Goal: Task Accomplishment & Management: Manage account settings

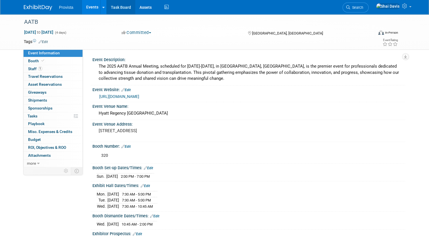
click at [118, 7] on link "Task Board" at bounding box center [121, 7] width 29 height 14
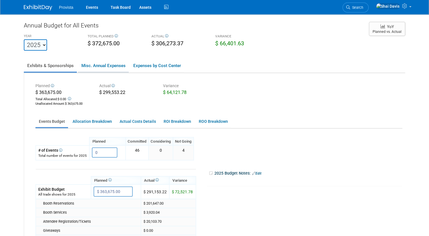
click at [102, 61] on link "Misc. Annual Expenses" at bounding box center [103, 66] width 51 height 12
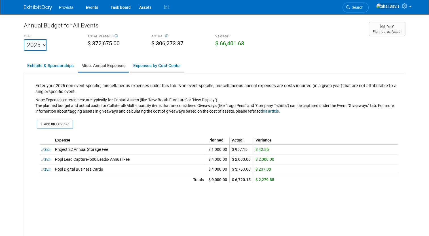
click at [133, 67] on link "Expenses by Cost Center" at bounding box center [157, 66] width 54 height 12
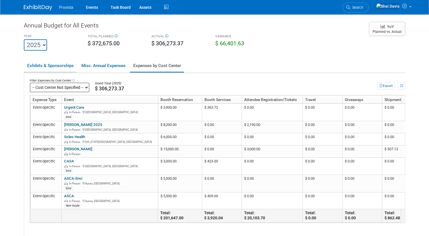
click at [48, 61] on link "Exhibits & Sponsorships" at bounding box center [50, 66] width 53 height 12
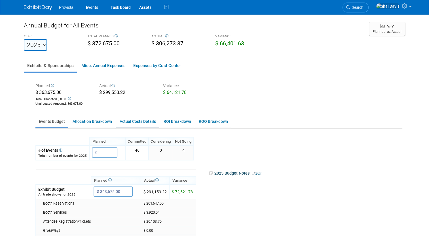
click at [140, 121] on link "Actual Costs Details" at bounding box center [137, 121] width 43 height 11
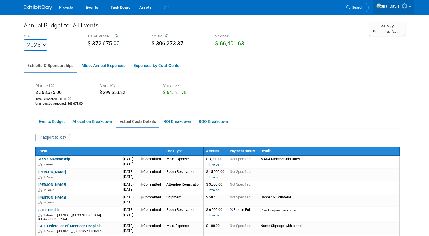
click at [408, 7] on icon at bounding box center [405, 5] width 7 height 5
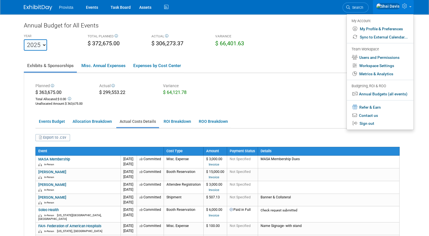
click at [198, 22] on div "Annual Budget for All Events" at bounding box center [193, 26] width 339 height 11
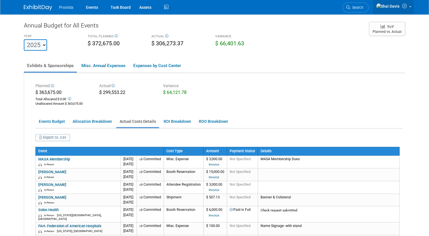
click at [408, 9] on icon at bounding box center [405, 5] width 7 height 5
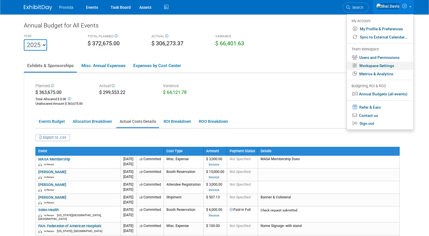
click at [368, 65] on link "Workspace Settings" at bounding box center [380, 66] width 67 height 8
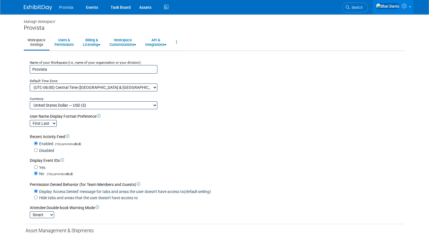
click at [408, 9] on icon at bounding box center [405, 5] width 7 height 5
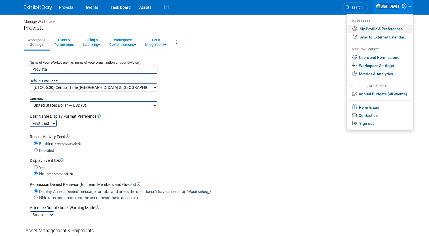
click at [381, 29] on link "My Profile & Preferences" at bounding box center [379, 29] width 67 height 8
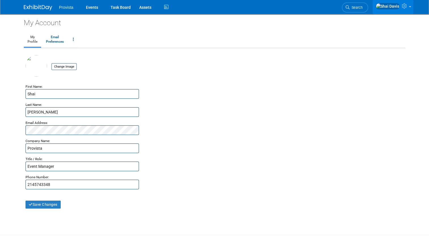
click at [409, 11] on link at bounding box center [392, 7] width 41 height 14
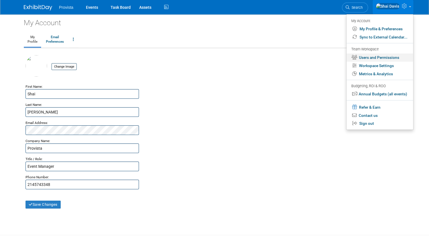
click at [378, 59] on link "Users and Permissions" at bounding box center [379, 58] width 67 height 8
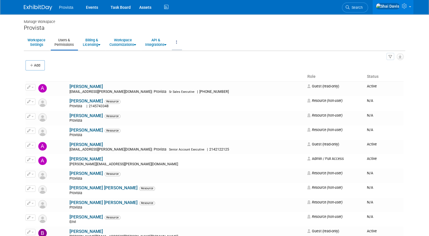
click at [175, 41] on link at bounding box center [177, 42] width 10 height 14
click at [408, 7] on icon at bounding box center [405, 5] width 7 height 5
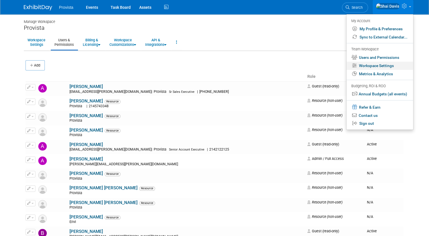
click at [377, 65] on link "Workspace Settings" at bounding box center [379, 66] width 67 height 8
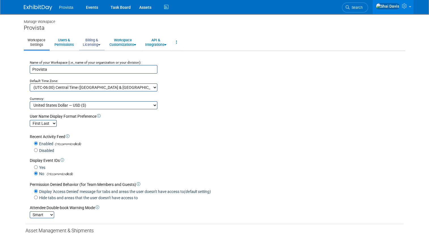
click at [84, 39] on link "Billing & Licensing" at bounding box center [91, 42] width 25 height 14
click at [90, 62] on link "Billing Information" at bounding box center [104, 64] width 51 height 9
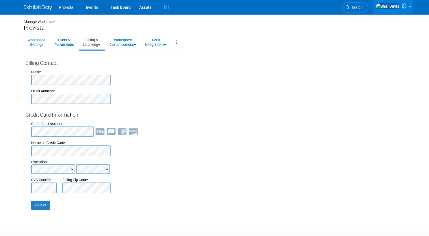
click at [93, 41] on link "Billing & Licensing" at bounding box center [91, 42] width 25 height 14
click at [89, 53] on link "Manage Plan / Subscription" at bounding box center [104, 55] width 51 height 9
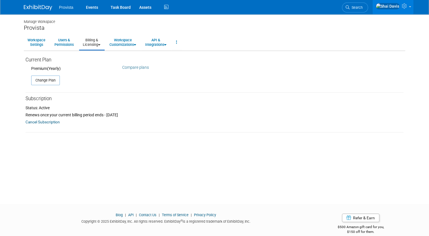
click at [130, 66] on link "Compare plans" at bounding box center [135, 67] width 27 height 5
click at [409, 30] on div "Manage Workspace Provista Workspace Settings Users & Permissions Billing & Lice…" at bounding box center [215, 104] width 390 height 180
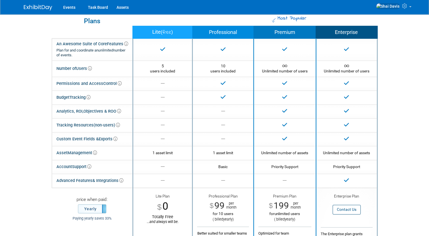
scroll to position [8, 0]
